Goal: Task Accomplishment & Management: Use online tool/utility

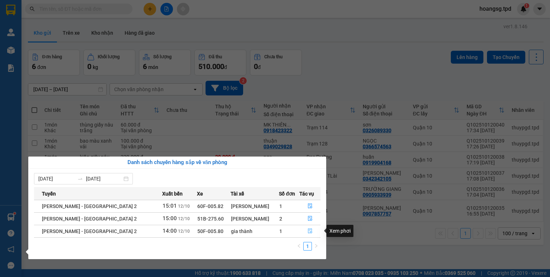
drag, startPoint x: 310, startPoint y: 233, endPoint x: 308, endPoint y: 223, distance: 9.8
click at [309, 232] on icon "file-done" at bounding box center [310, 231] width 5 height 5
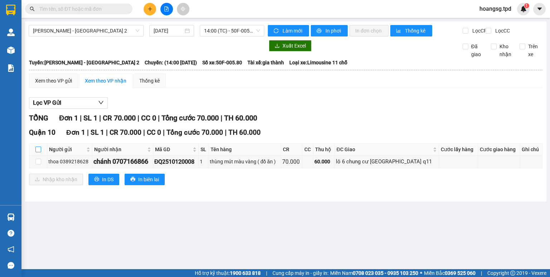
click at [39, 153] on input "checkbox" at bounding box center [38, 150] width 6 height 6
checkbox input "true"
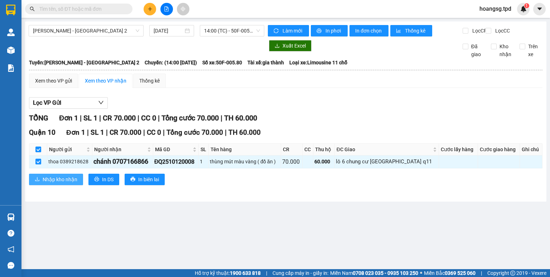
click at [43, 183] on span "Nhập kho nhận" at bounding box center [60, 180] width 35 height 8
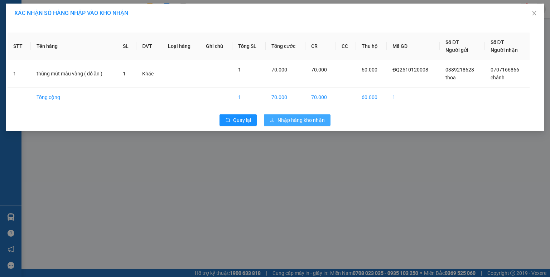
drag, startPoint x: 317, startPoint y: 122, endPoint x: 319, endPoint y: 107, distance: 14.8
click at [317, 122] on span "Nhập hàng kho nhận" at bounding box center [300, 120] width 47 height 8
